Goal: Find specific page/section: Find specific page/section

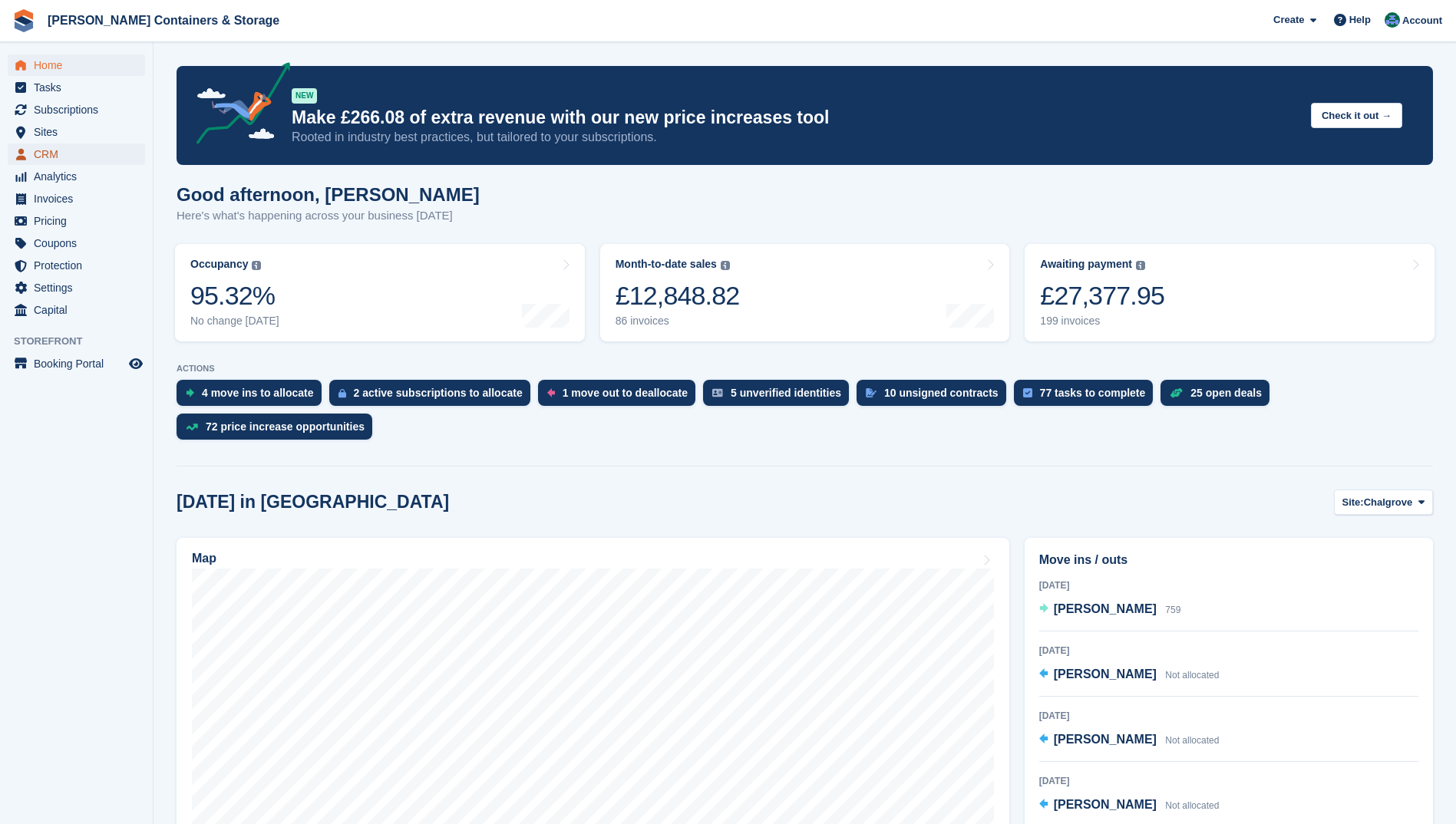
click at [72, 155] on span "CRM" at bounding box center [79, 154] width 92 height 22
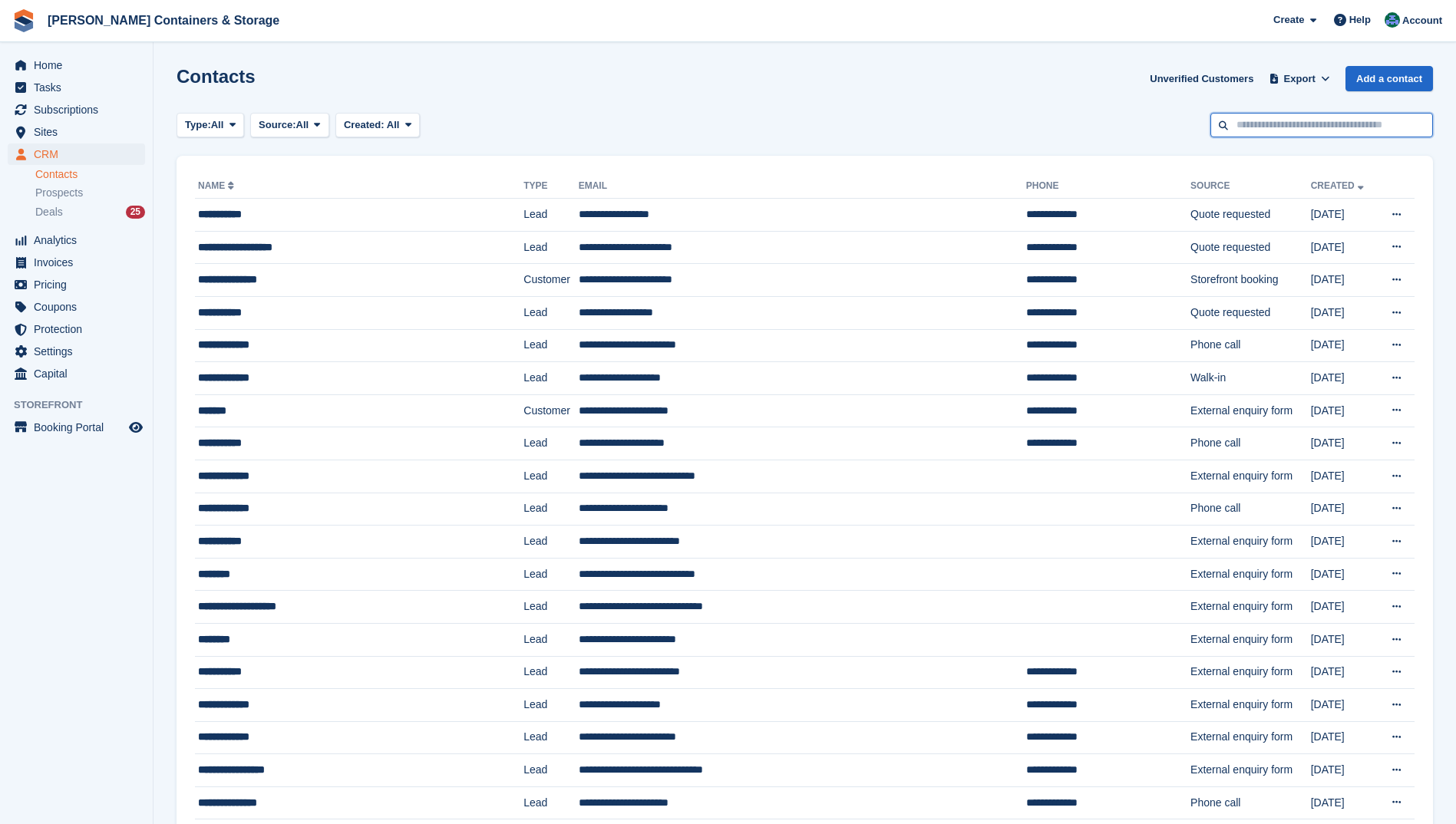
click at [1266, 131] on input "text" at bounding box center [1322, 126] width 223 height 26
type input "******"
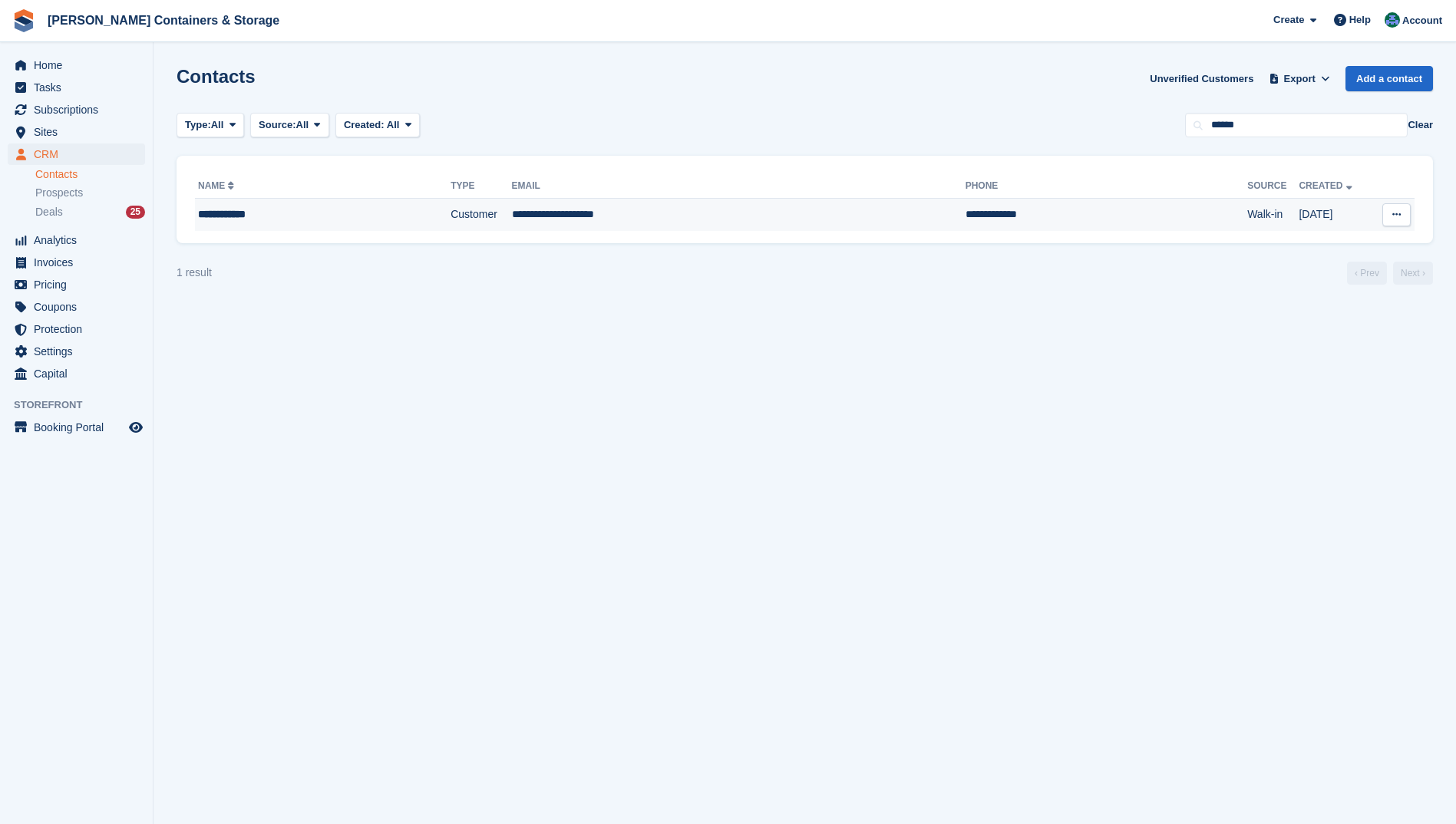
click at [249, 212] on div "**********" at bounding box center [294, 215] width 192 height 16
